Goal: Information Seeking & Learning: Learn about a topic

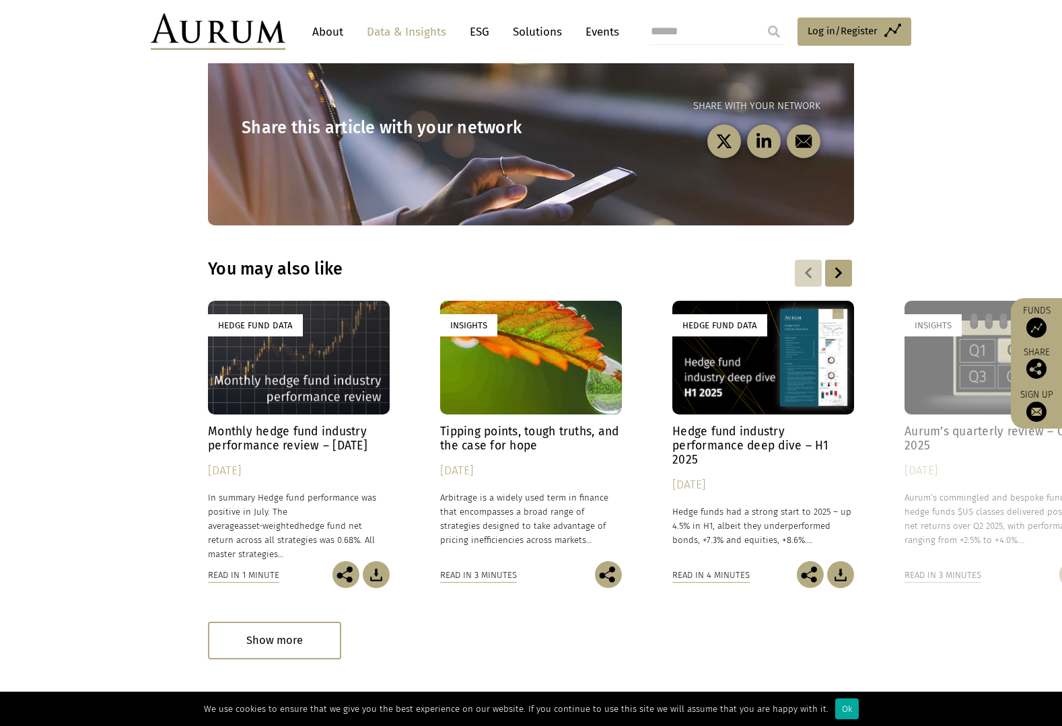
scroll to position [1817, 0]
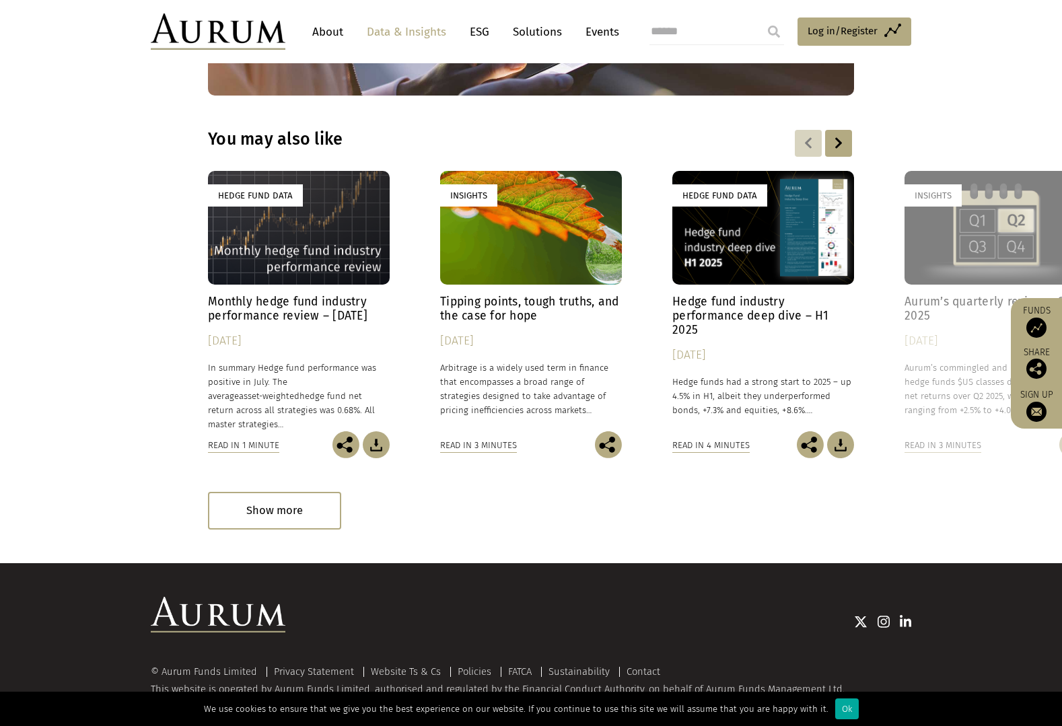
click at [834, 142] on div at bounding box center [838, 143] width 27 height 27
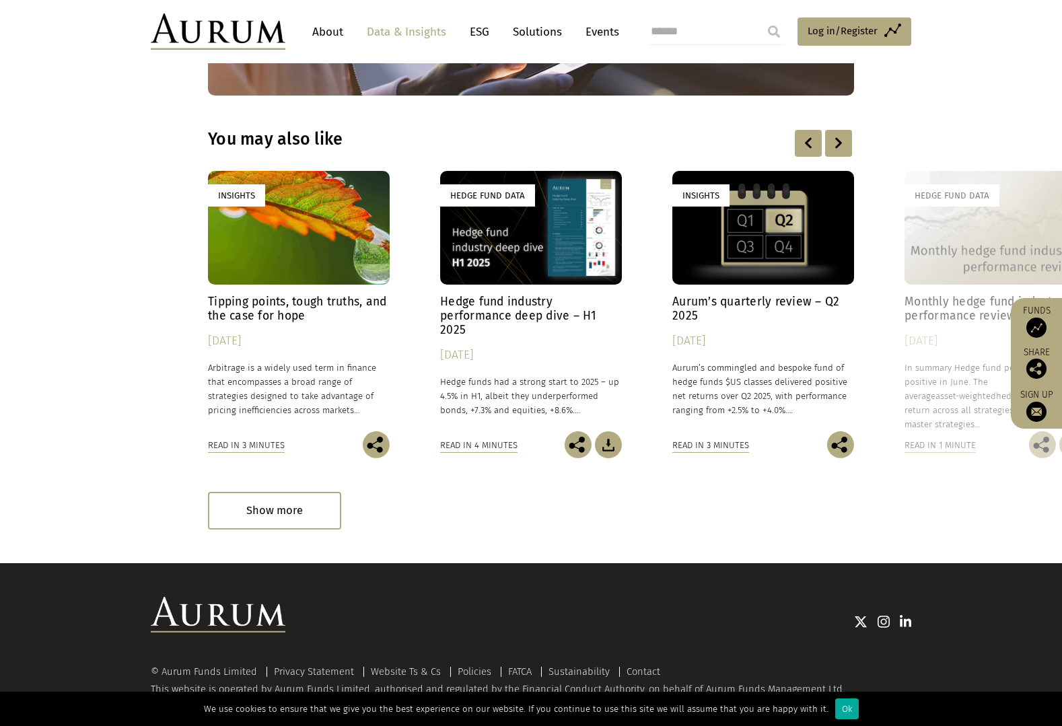
click at [760, 300] on h4 "Aurum’s quarterly review – Q2 2025" at bounding box center [763, 309] width 182 height 28
click at [840, 147] on div at bounding box center [838, 143] width 27 height 27
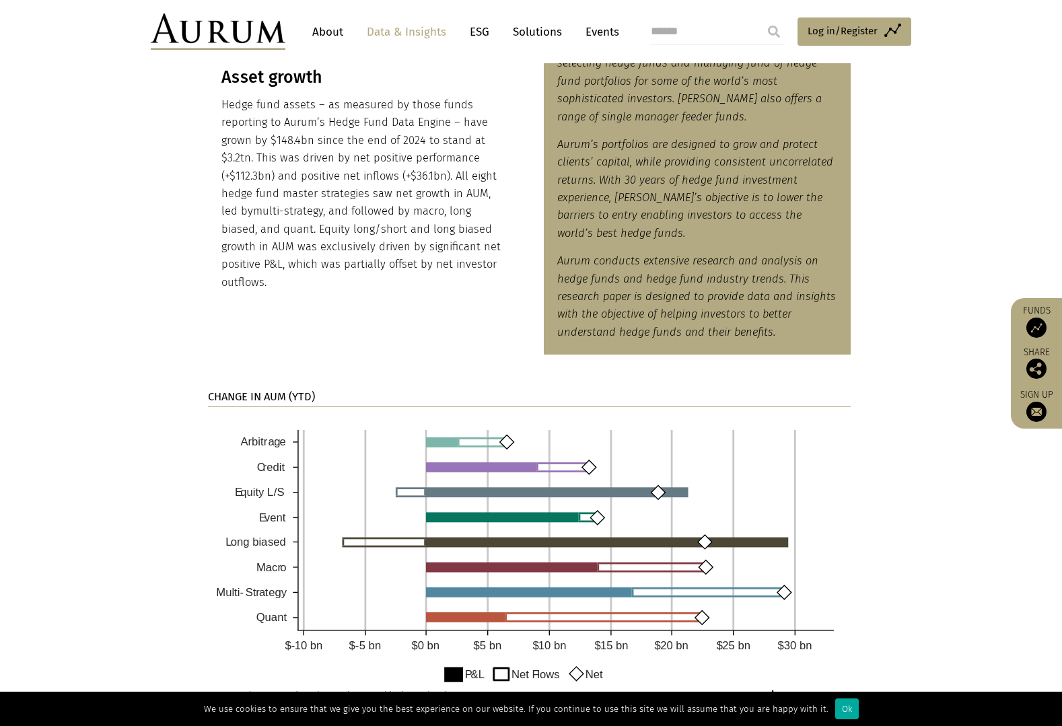
scroll to position [538, 0]
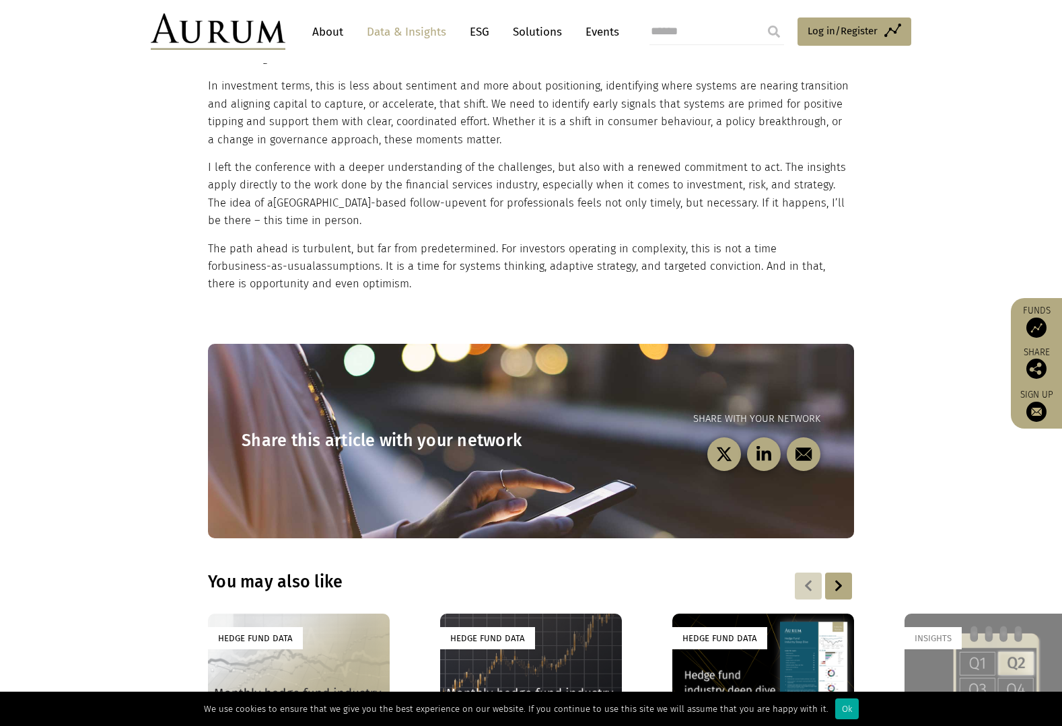
scroll to position [1211, 0]
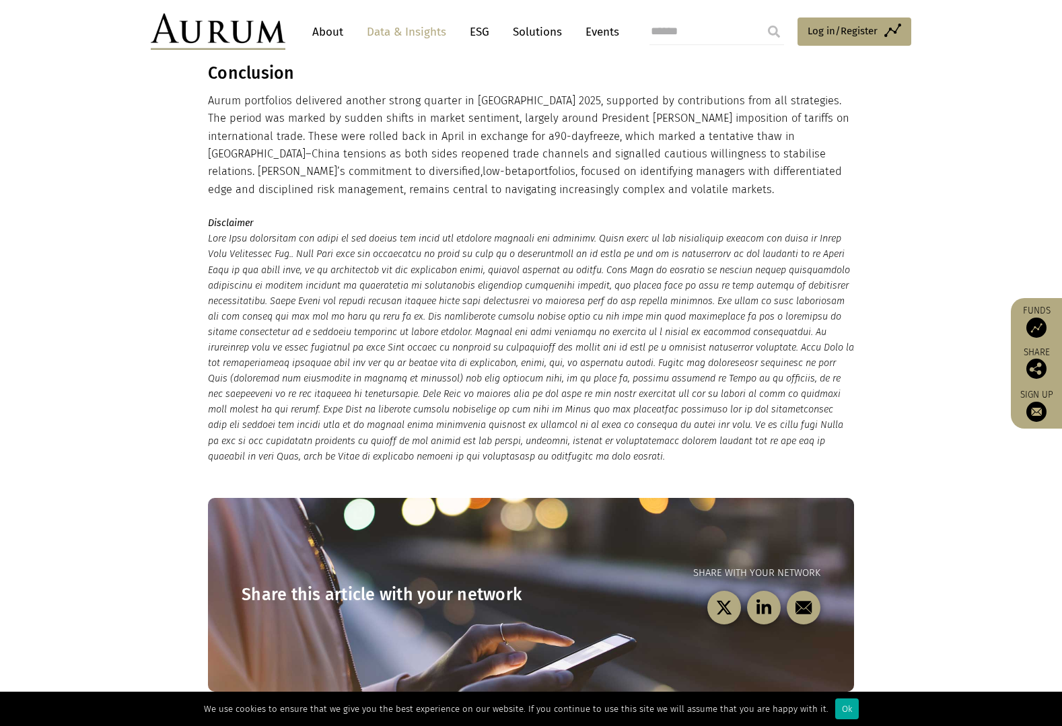
scroll to position [1211, 0]
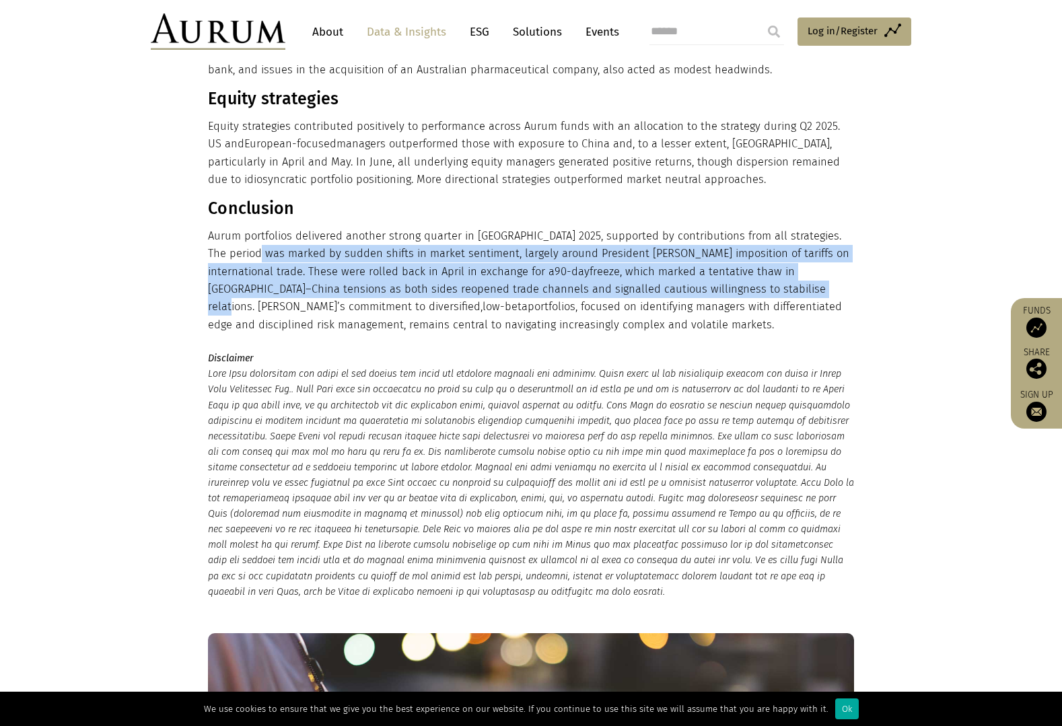
drag, startPoint x: 338, startPoint y: 256, endPoint x: 714, endPoint y: 295, distance: 378.1
click at [706, 295] on p "Aurum portfolios delivered another strong quarter in [GEOGRAPHIC_DATA] 2025, su…" at bounding box center [529, 280] width 643 height 106
